Goal: Book appointment/travel/reservation

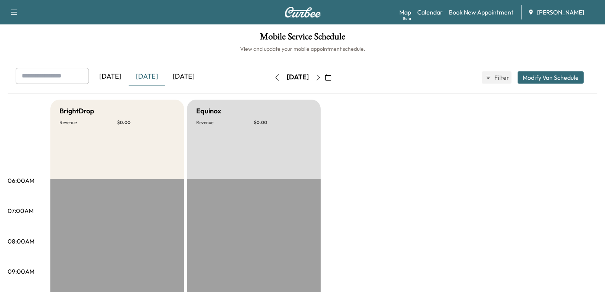
click at [320, 78] on icon "button" at bounding box center [317, 77] width 3 height 6
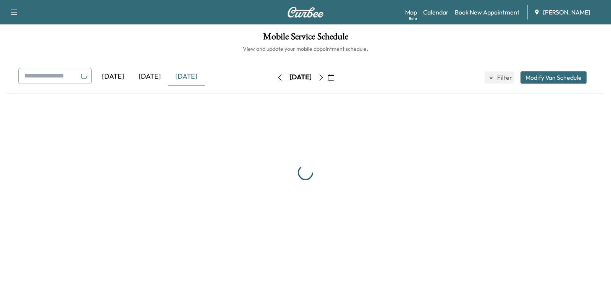
click at [324, 78] on icon "button" at bounding box center [321, 77] width 6 height 6
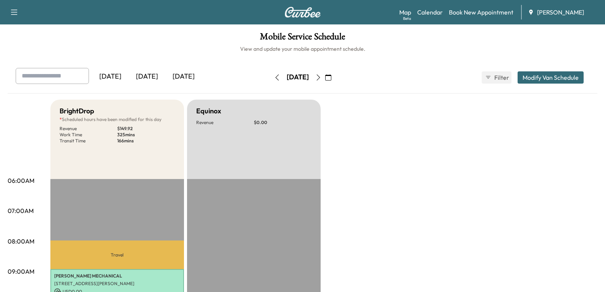
click at [271, 74] on button "button" at bounding box center [277, 77] width 13 height 12
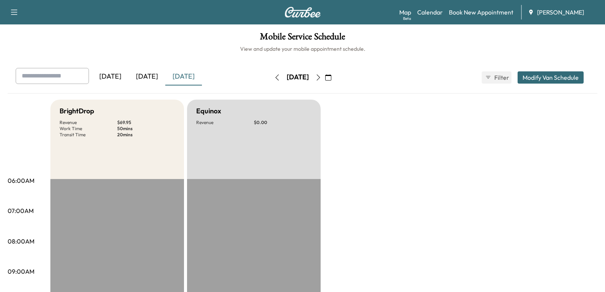
click at [321, 76] on icon "button" at bounding box center [318, 77] width 6 height 6
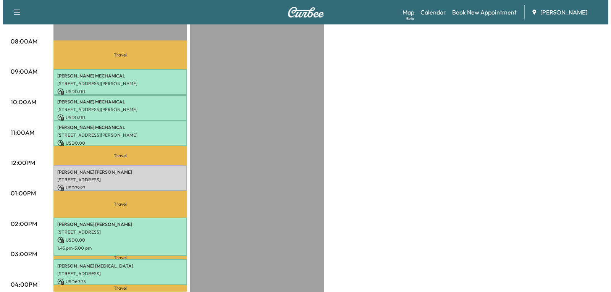
scroll to position [197, 0]
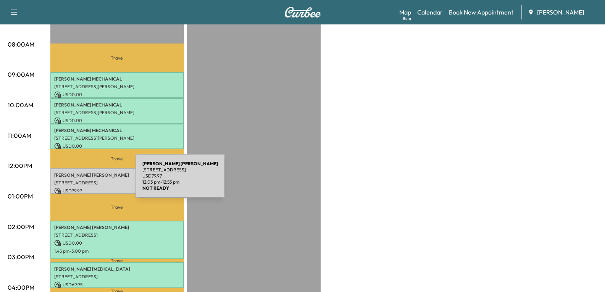
click at [78, 181] on p "[STREET_ADDRESS]" at bounding box center [117, 183] width 126 height 6
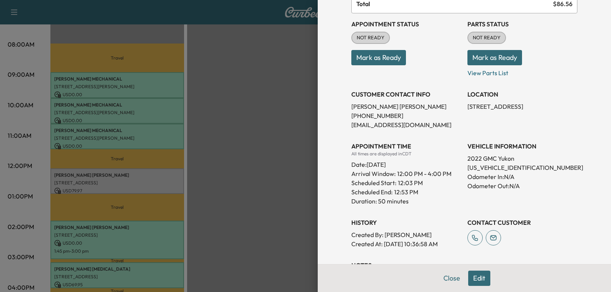
click at [473, 284] on button "Edit" at bounding box center [479, 278] width 22 height 15
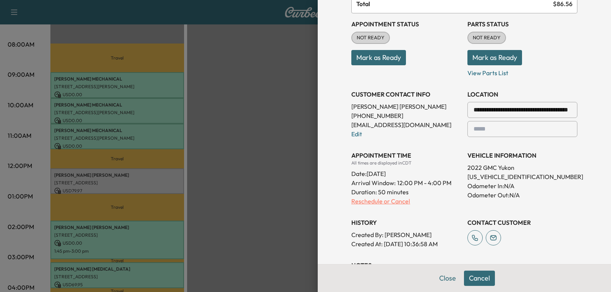
click at [362, 202] on p "Reschedule or Cancel" at bounding box center [406, 201] width 110 height 9
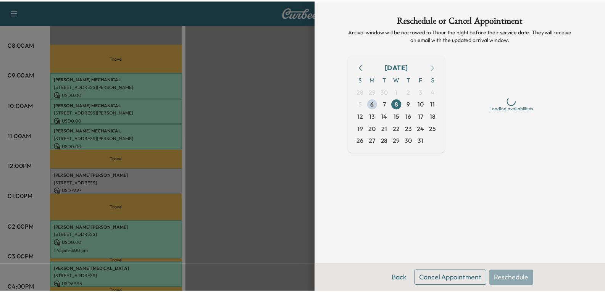
scroll to position [0, 0]
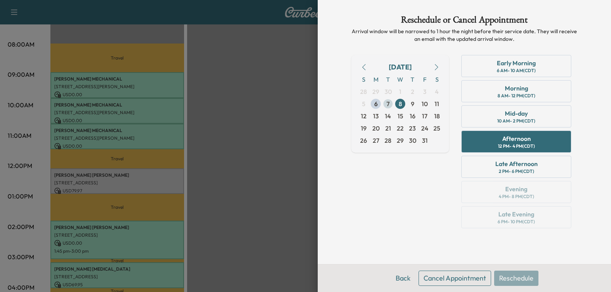
click at [391, 103] on span "7" at bounding box center [388, 104] width 12 height 12
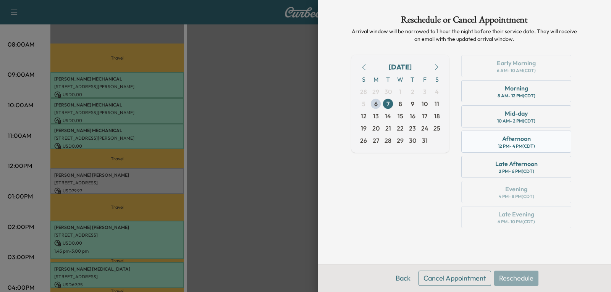
click at [506, 144] on div "12 PM - 4 PM (CDT)" at bounding box center [516, 146] width 37 height 6
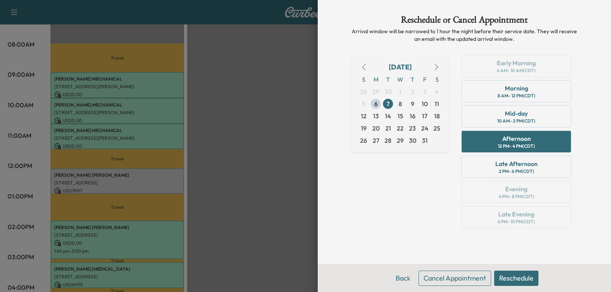
click at [510, 280] on button "Reschedule" at bounding box center [516, 278] width 44 height 15
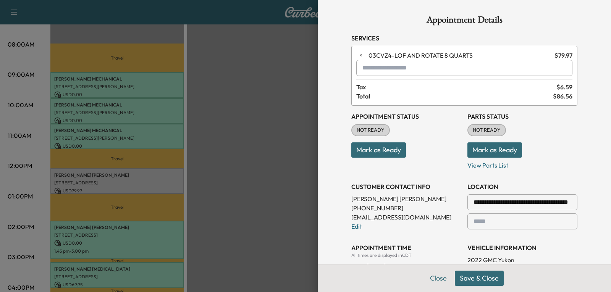
click at [468, 279] on button "Save & Close" at bounding box center [479, 278] width 49 height 15
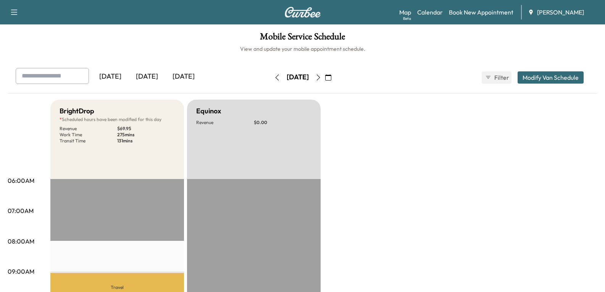
click at [274, 79] on icon "button" at bounding box center [277, 77] width 6 height 6
